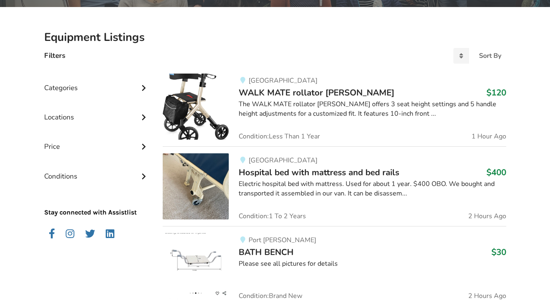
scroll to position [165, 0]
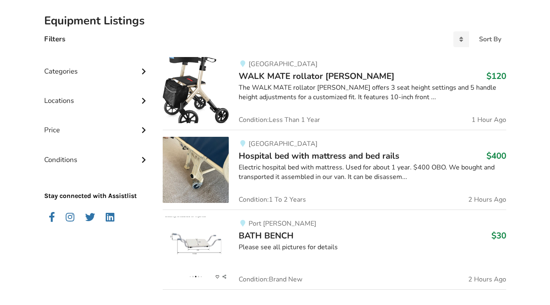
click at [282, 155] on span "Hospital bed with mattress and bed rails" at bounding box center [319, 156] width 161 height 12
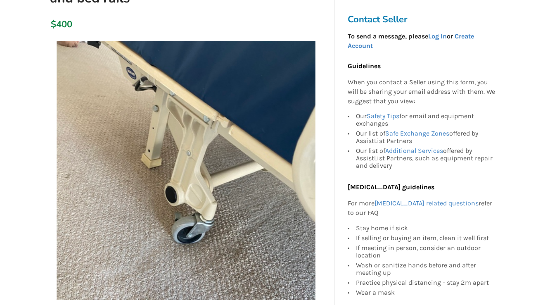
scroll to position [165, 0]
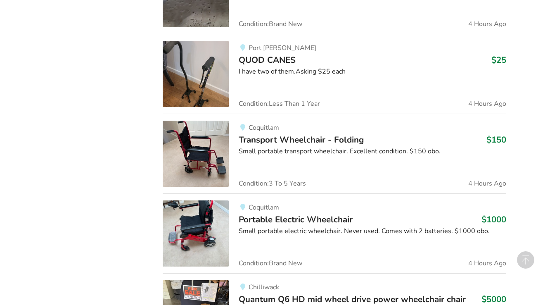
scroll to position [991, 0]
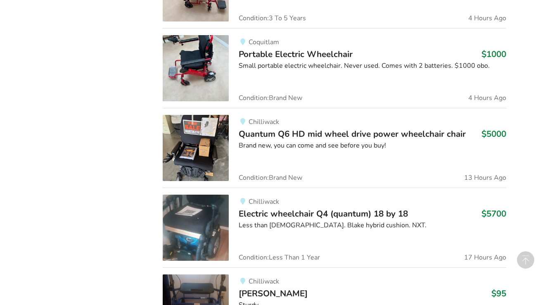
click at [299, 133] on span "Quantum Q6 HD mid wheel drive power wheelchair chair" at bounding box center [352, 134] width 227 height 12
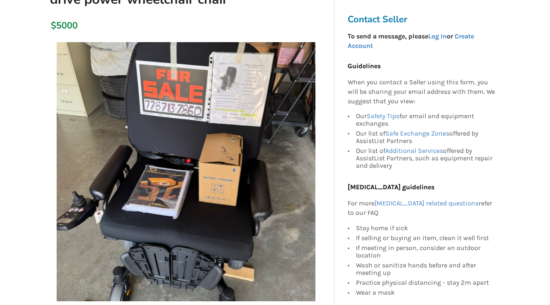
scroll to position [110, 0]
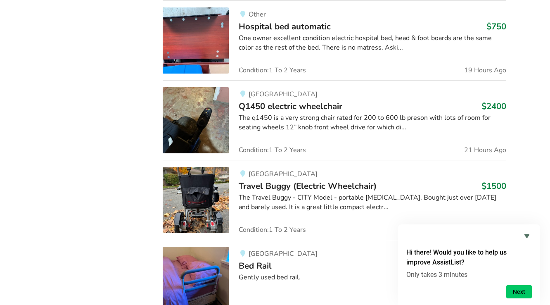
scroll to position [2311, 0]
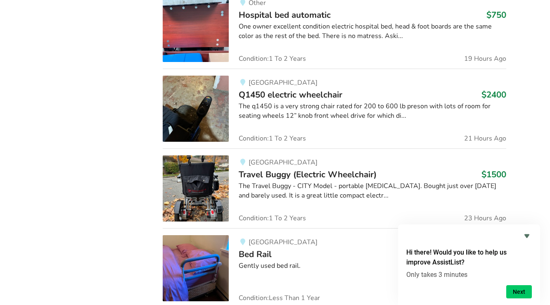
click at [277, 93] on span "Q1450 electric wheelchair" at bounding box center [291, 95] width 104 height 12
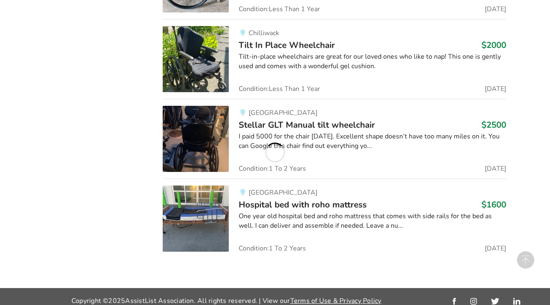
scroll to position [3324, 0]
